Goal: Information Seeking & Learning: Learn about a topic

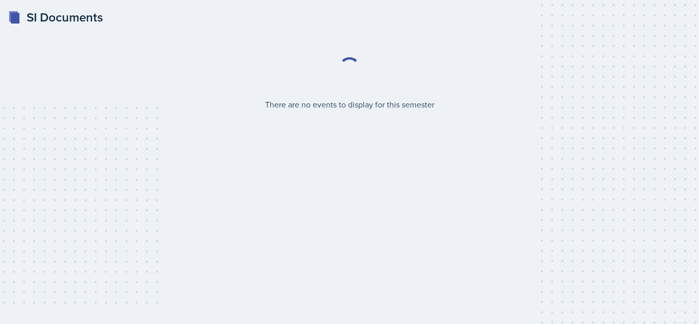
select select "2bed604d-1099-4043-b1bc-2365e8740244"
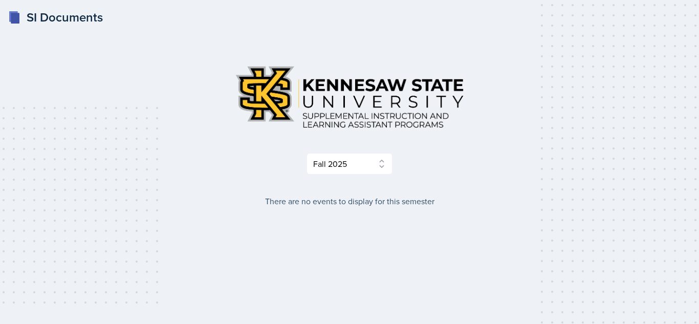
click at [347, 149] on div "Select Semester Fall 2025 Summer 2025 Spring 2025 Fall 2024 Summer 2024 Spring …" at bounding box center [349, 115] width 491 height 117
click at [345, 162] on select "Select Semester Fall 2025 Summer 2025 Spring 2025 Fall 2024 Summer 2024 Spring …" at bounding box center [349, 163] width 86 height 21
click at [376, 178] on div "Select Semester Fall 2025 Summer 2025 Spring 2025 Fall 2024 Summer 2024 Spring …" at bounding box center [349, 132] width 491 height 150
click at [367, 161] on select "Select Semester Fall 2025 Summer 2025 Spring 2025 Fall 2024 Summer 2024 Spring …" at bounding box center [349, 163] width 86 height 21
click at [306, 153] on select "Select Semester Fall 2025 Summer 2025 Spring 2025 Fall 2024 Summer 2024 Spring …" at bounding box center [349, 163] width 86 height 21
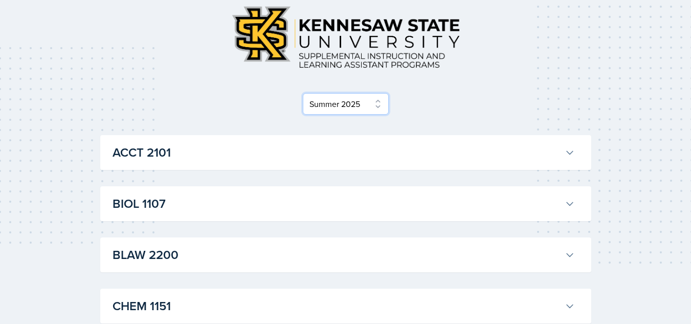
scroll to position [59, 0]
click at [338, 110] on select "Select Semester Fall 2025 Summer 2025 Spring 2025 Fall 2024 Summer 2024 Spring …" at bounding box center [346, 104] width 86 height 21
select select "2bed604d-1099-4043-b1bc-2365e8740244"
click at [306, 115] on select "Select Semester Fall 2025 Summer 2025 Spring 2025 Fall 2024 Summer 2024 Spring …" at bounding box center [346, 104] width 86 height 21
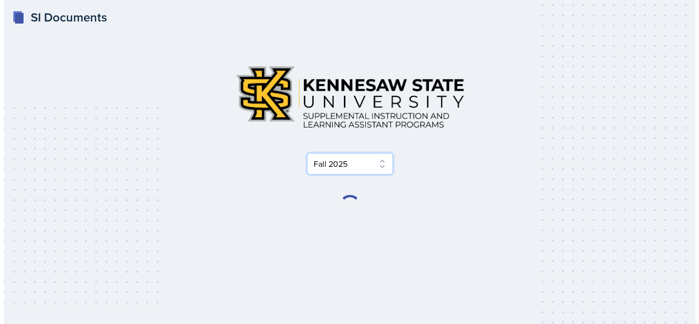
scroll to position [0, 0]
